Goal: Information Seeking & Learning: Learn about a topic

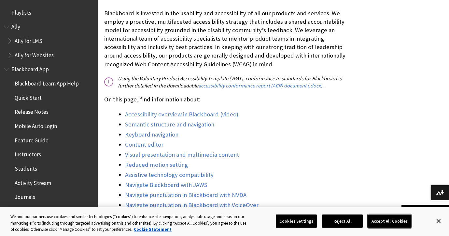
click at [387, 223] on button "Accept All Cookies" at bounding box center [389, 222] width 43 height 14
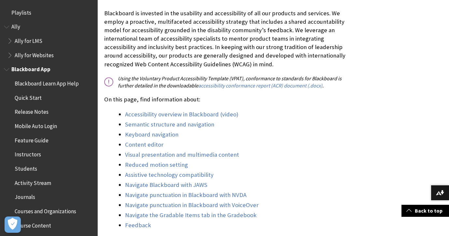
click at [35, 114] on span "Release Notes" at bounding box center [32, 111] width 34 height 9
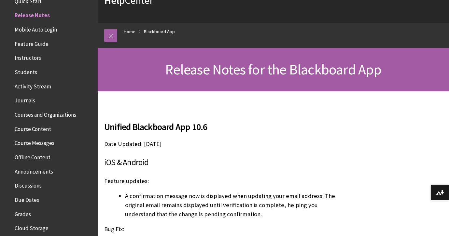
scroll to position [45, 0]
click at [43, 130] on span "Course Content" at bounding box center [33, 128] width 36 height 9
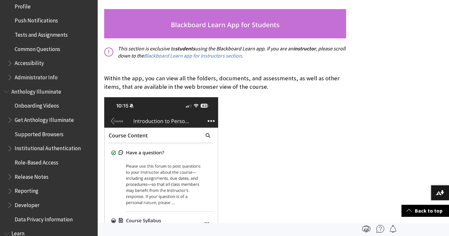
scroll to position [141, 0]
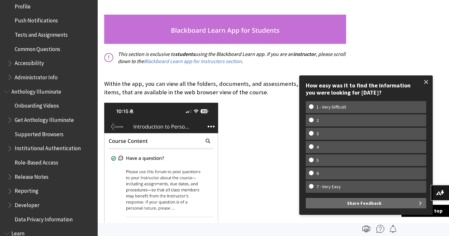
click at [426, 81] on span at bounding box center [426, 82] width 14 height 14
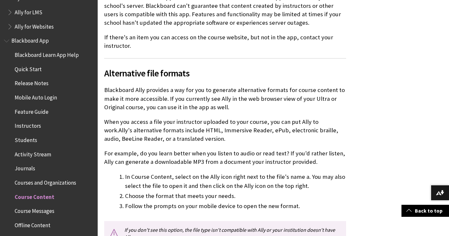
scroll to position [0, 0]
